Goal: Task Accomplishment & Management: Complete application form

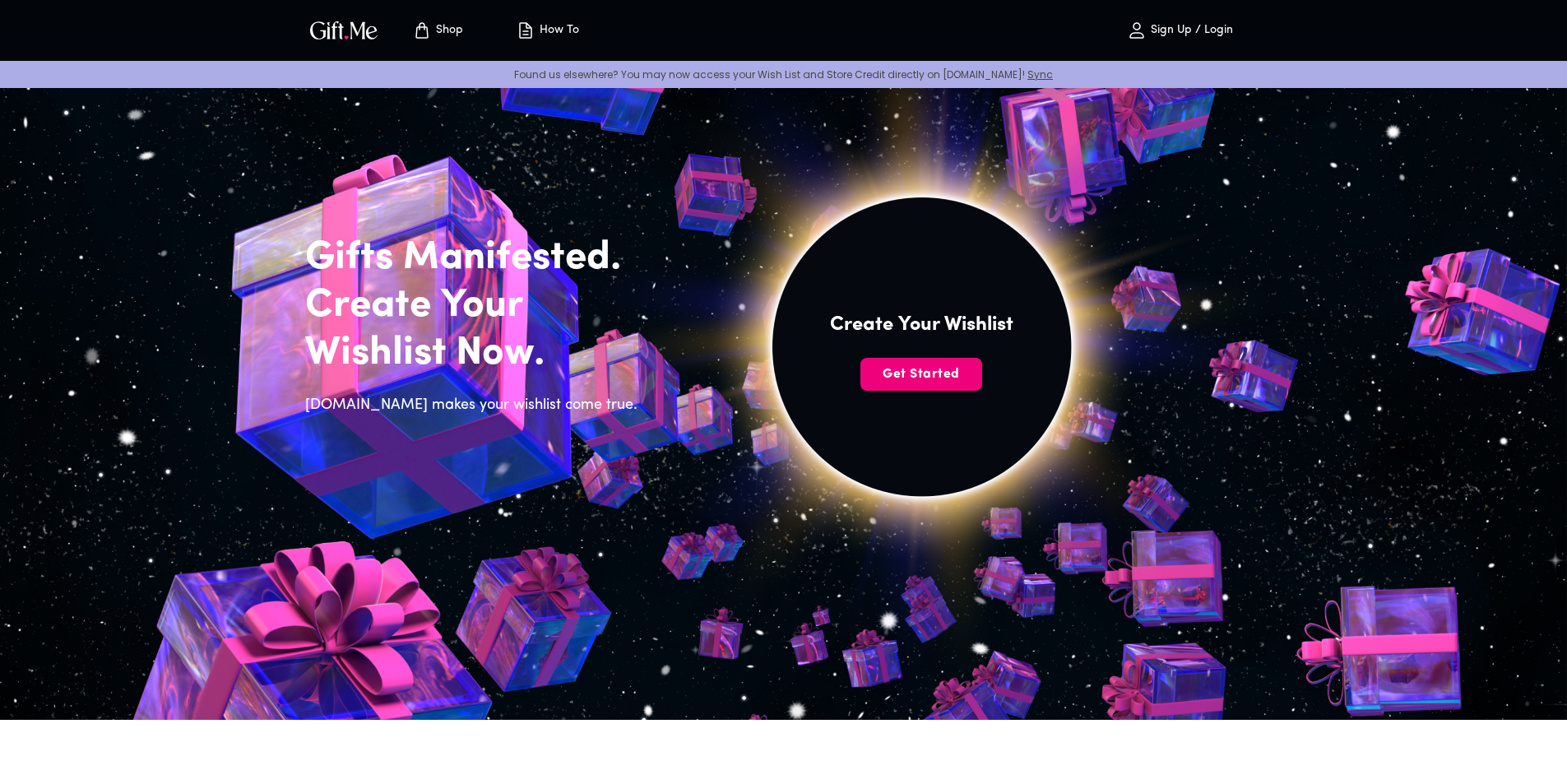
click at [927, 374] on span "Get Started" at bounding box center [921, 374] width 121 height 18
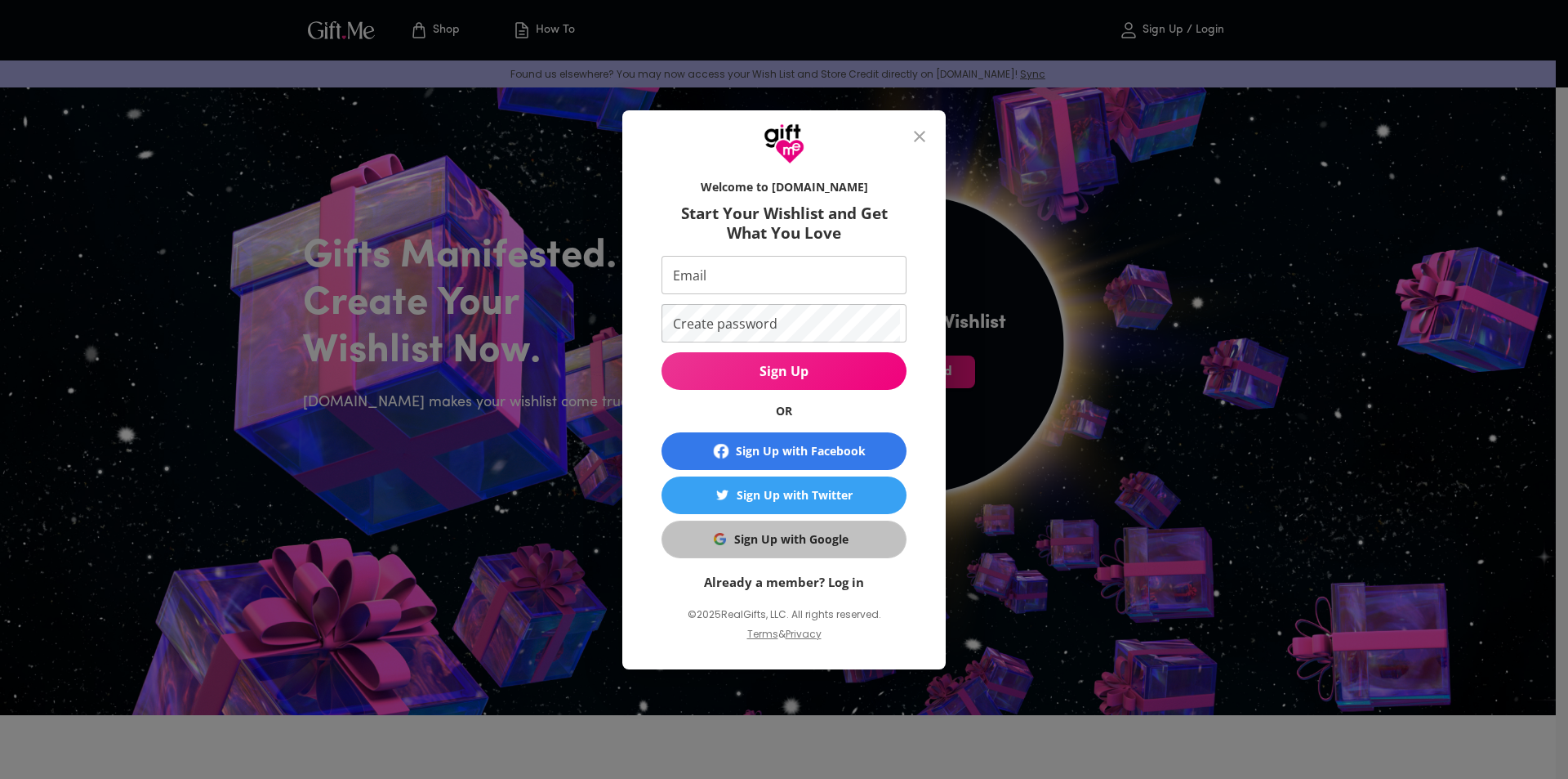
click at [789, 547] on div "Sign Up with Google" at bounding box center [792, 540] width 115 height 18
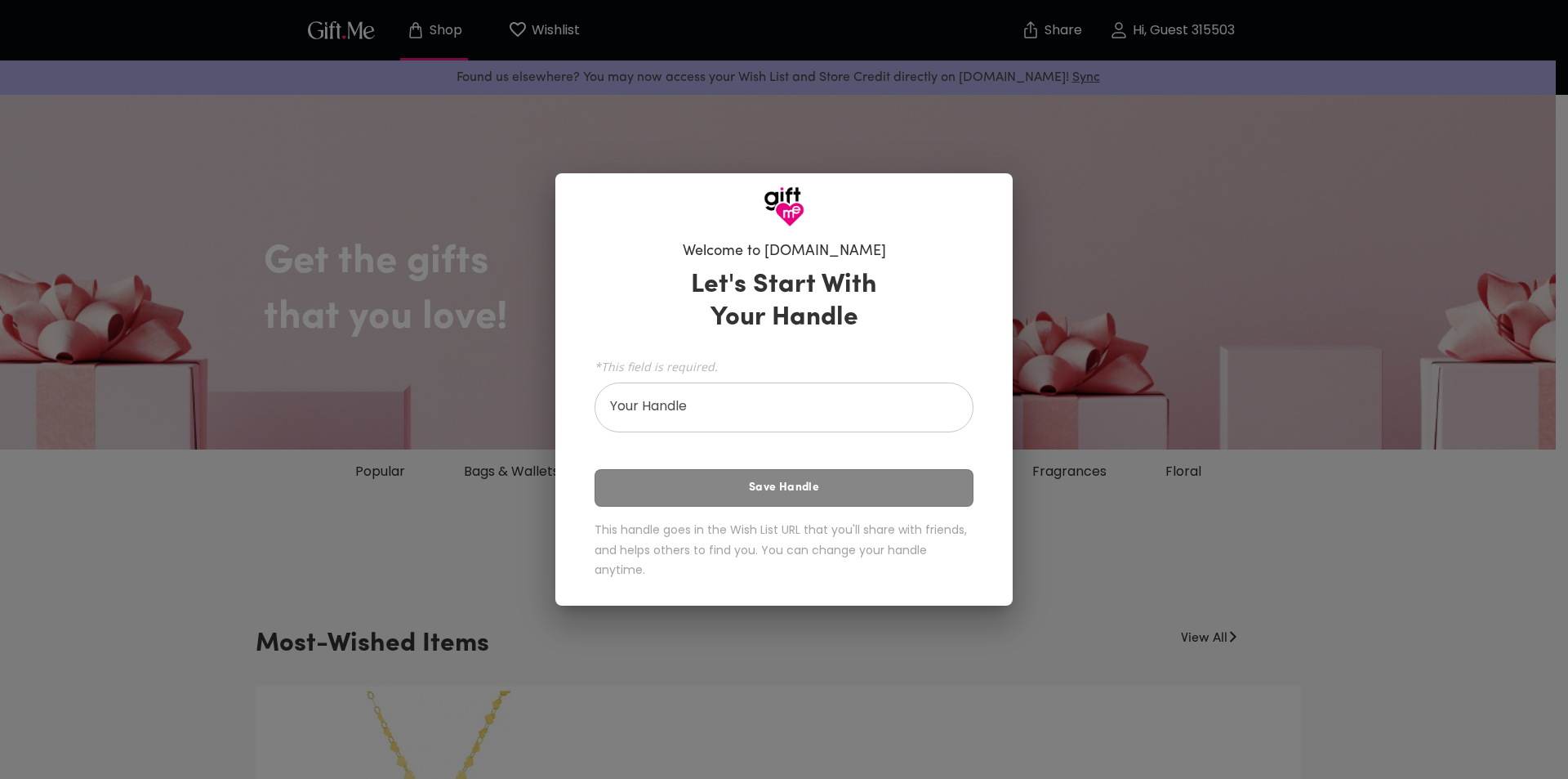
drag, startPoint x: 668, startPoint y: 384, endPoint x: 613, endPoint y: 388, distance: 55.1
click at [613, 388] on div "*This field is required. Your Handle Your Handle" at bounding box center [784, 393] width 379 height 78
click at [679, 408] on input "Your Handle" at bounding box center [775, 409] width 361 height 46
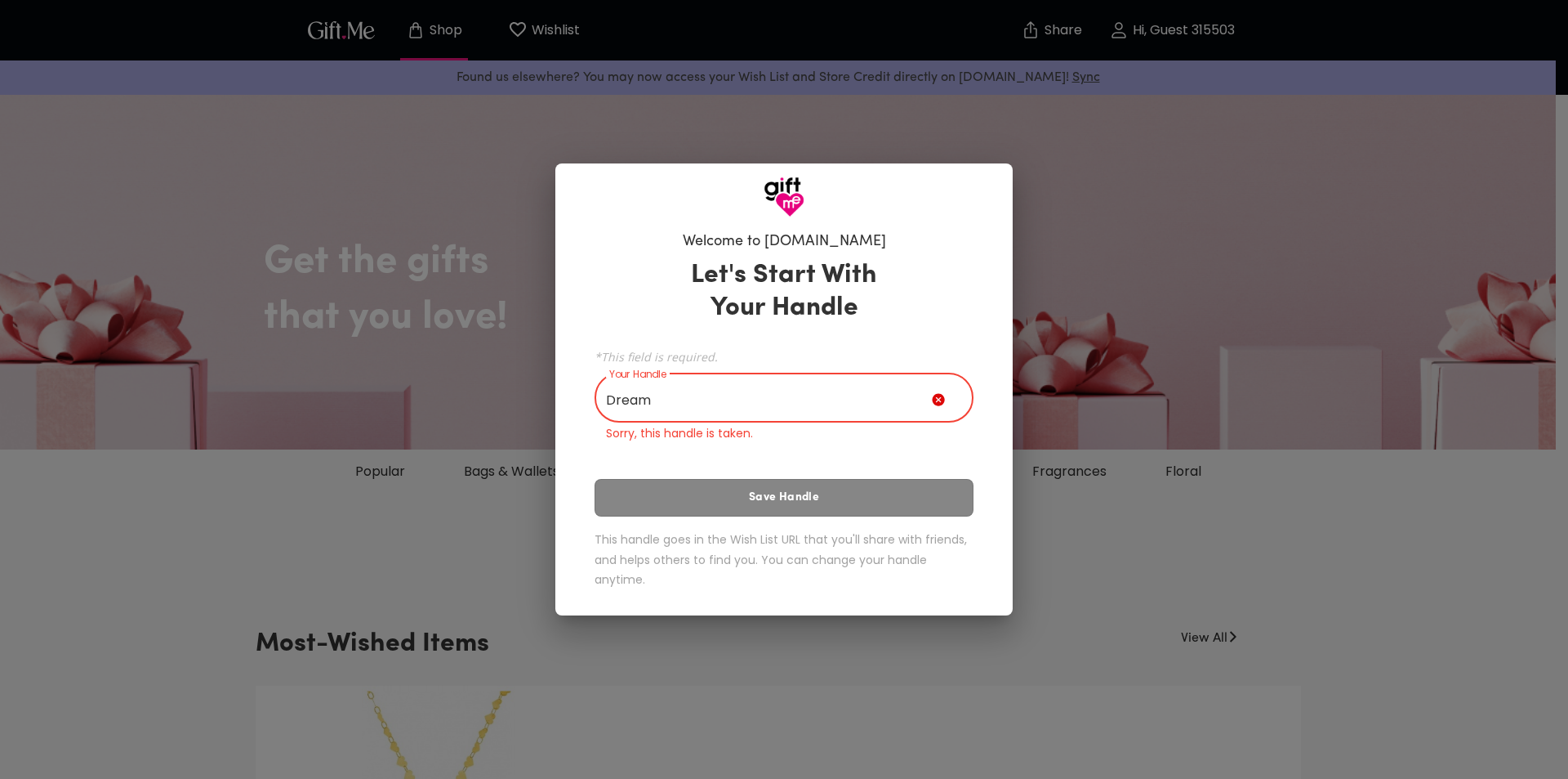
click at [711, 400] on input "Dream" at bounding box center [763, 399] width 338 height 46
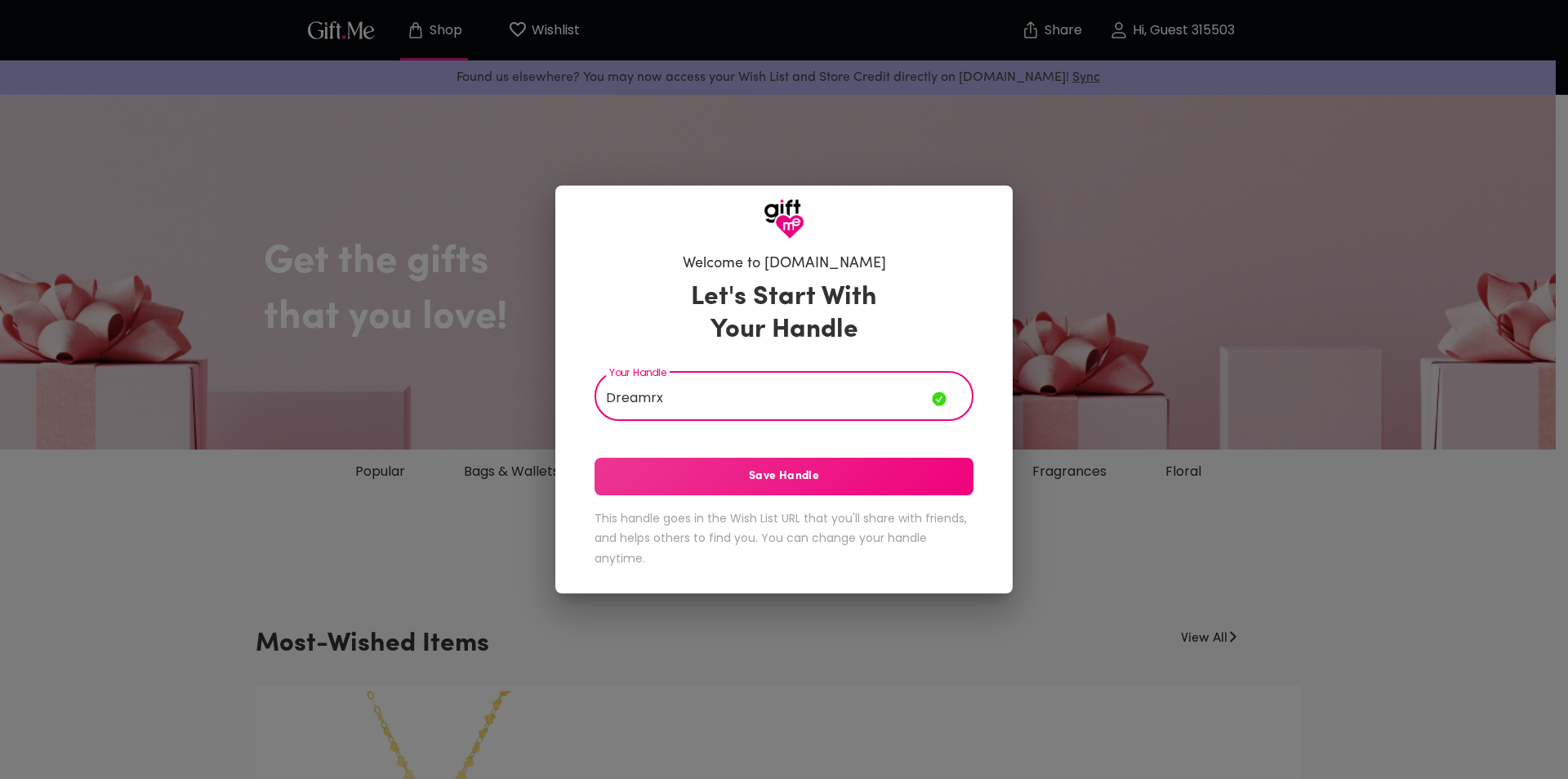
type input "Dreamrx"
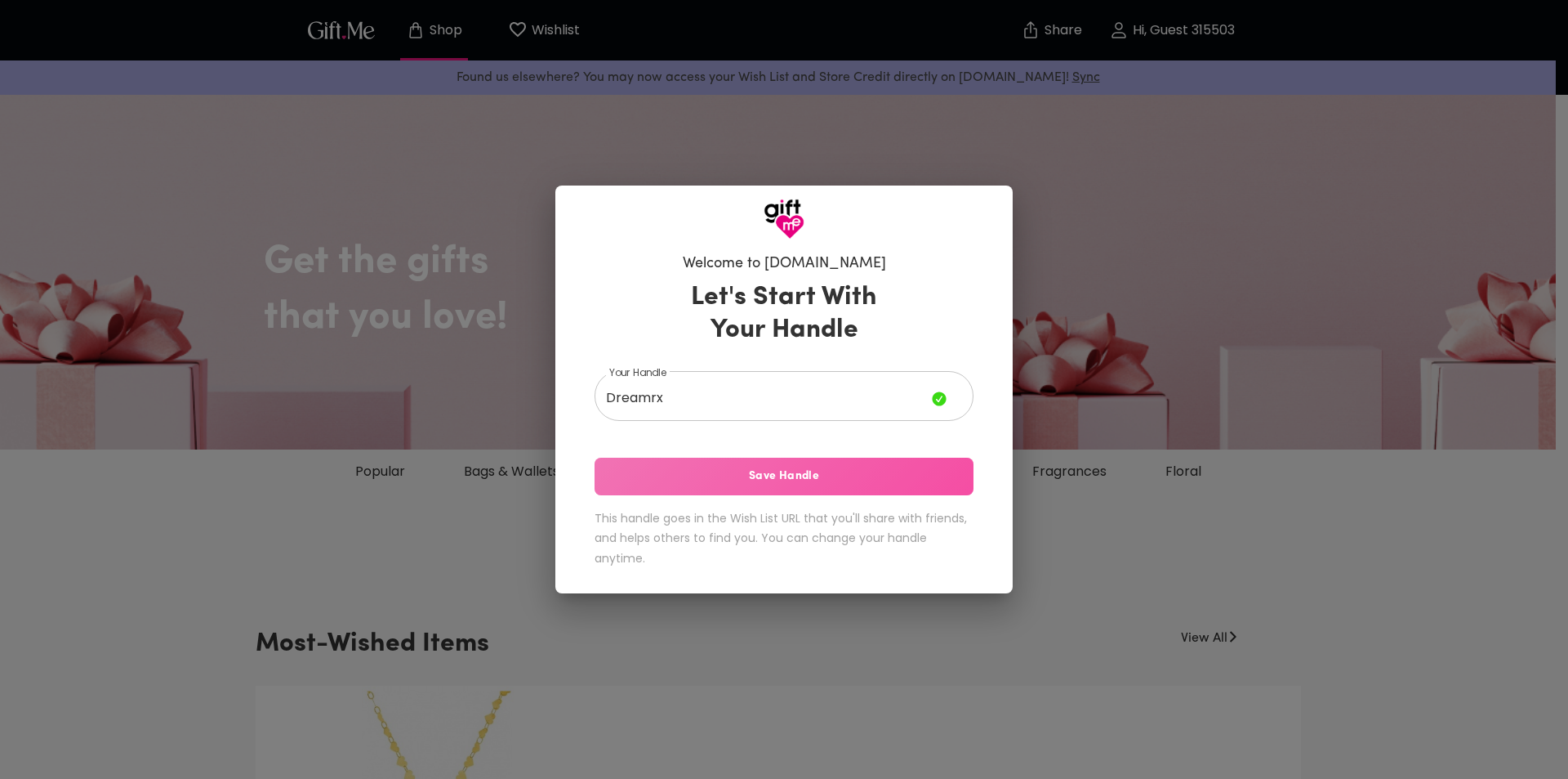
click at [746, 485] on button "Save Handle" at bounding box center [784, 476] width 379 height 38
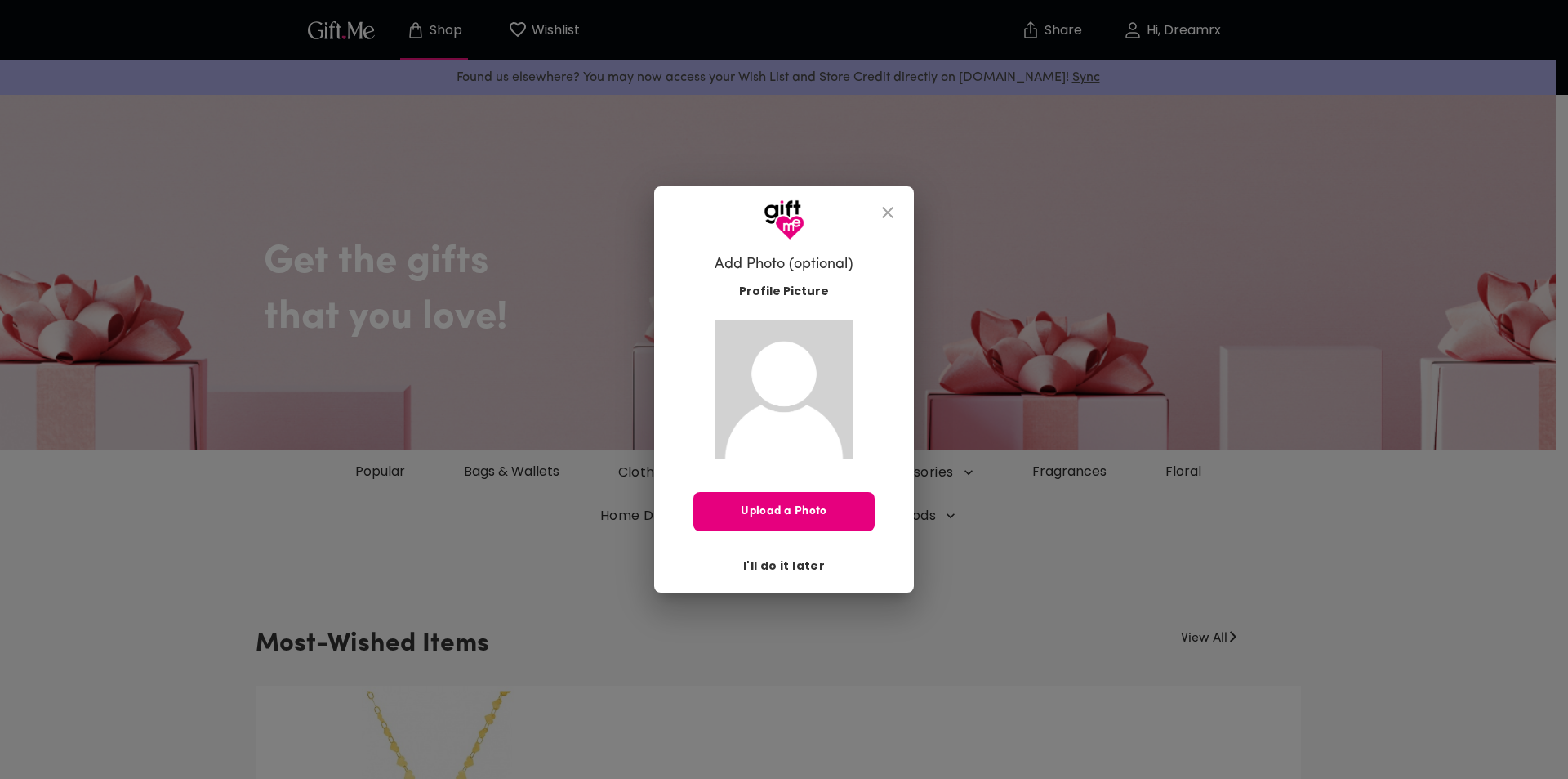
click at [816, 564] on span "I'll do it later" at bounding box center [784, 566] width 82 height 18
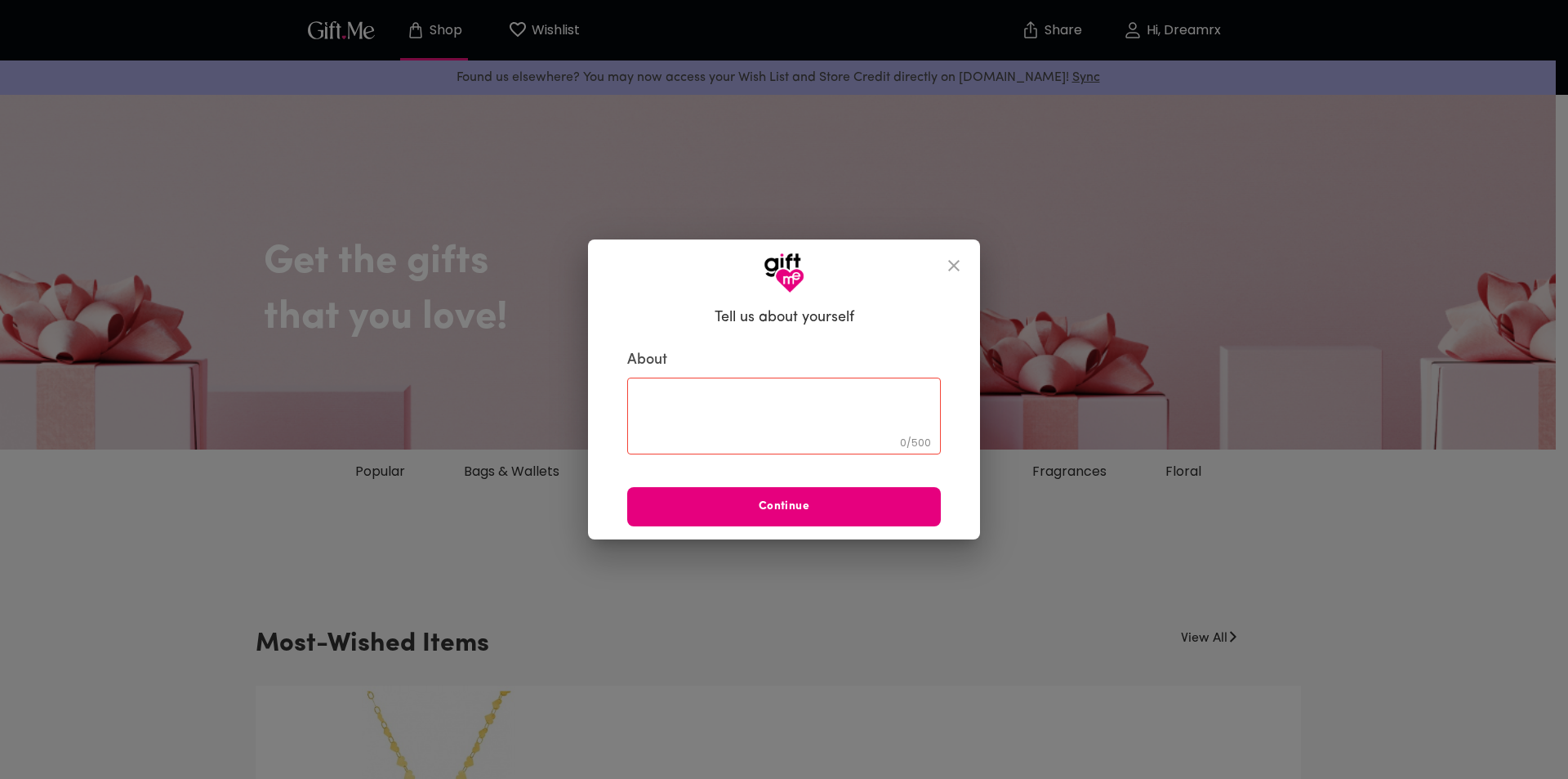
click at [851, 430] on textarea at bounding box center [784, 416] width 291 height 47
type textarea "test"
click at [809, 516] on span "Continue" at bounding box center [784, 507] width 314 height 18
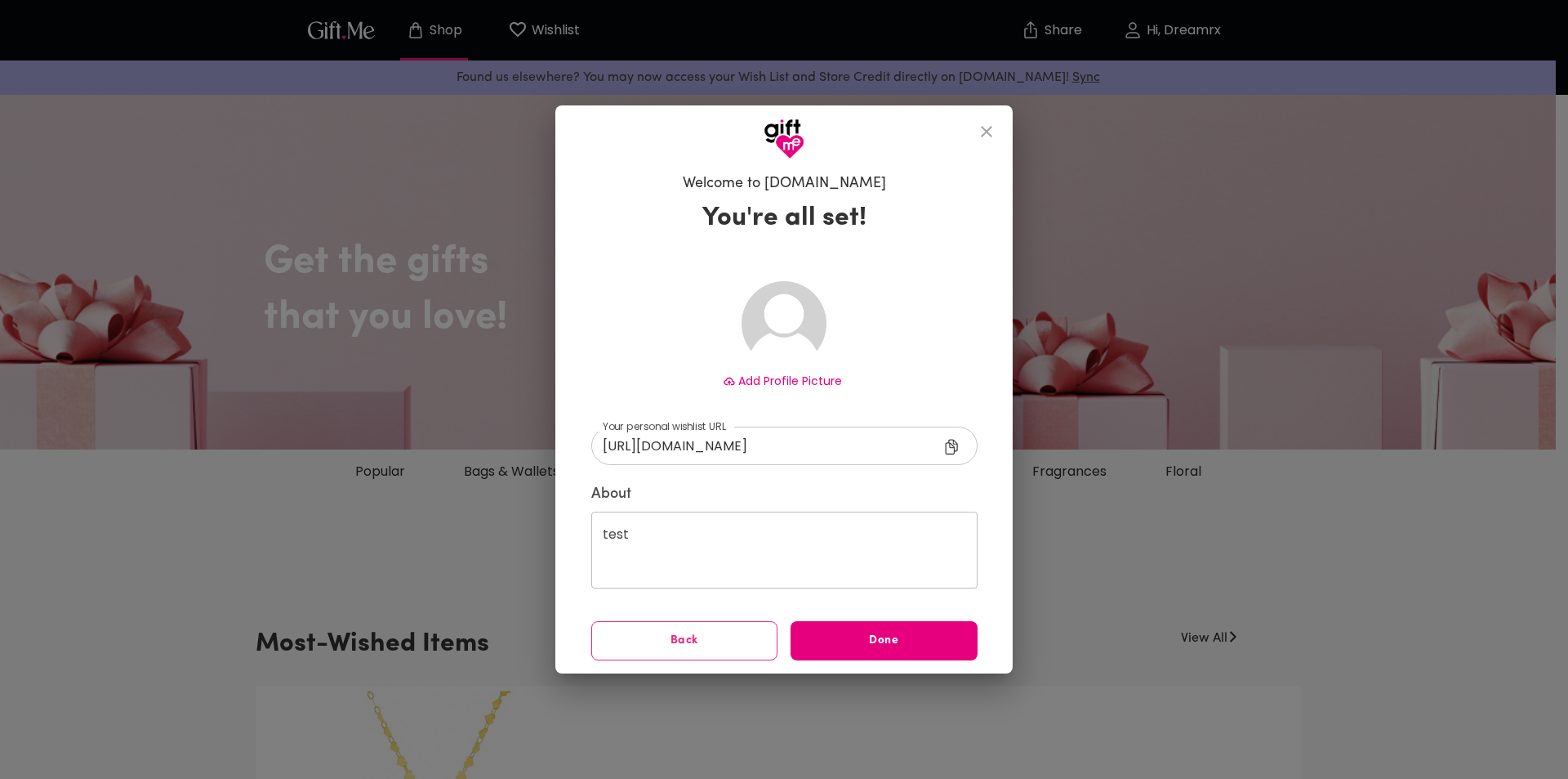
click at [594, 545] on div "test ​" at bounding box center [784, 550] width 386 height 77
click at [891, 637] on span "Done" at bounding box center [884, 640] width 187 height 18
